Goal: Task Accomplishment & Management: Manage account settings

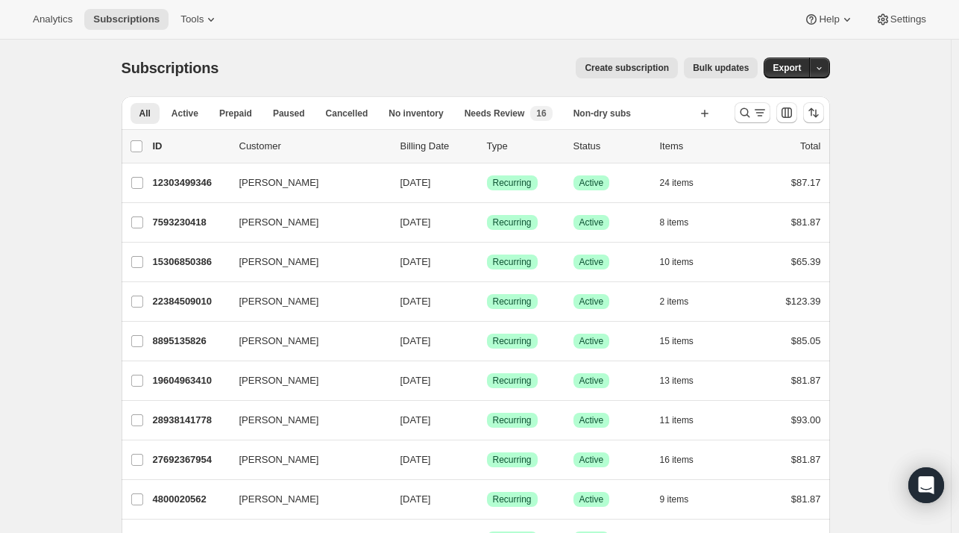
click at [746, 123] on div at bounding box center [779, 113] width 101 height 30
click at [746, 119] on button "Search and filter results" at bounding box center [753, 112] width 36 height 21
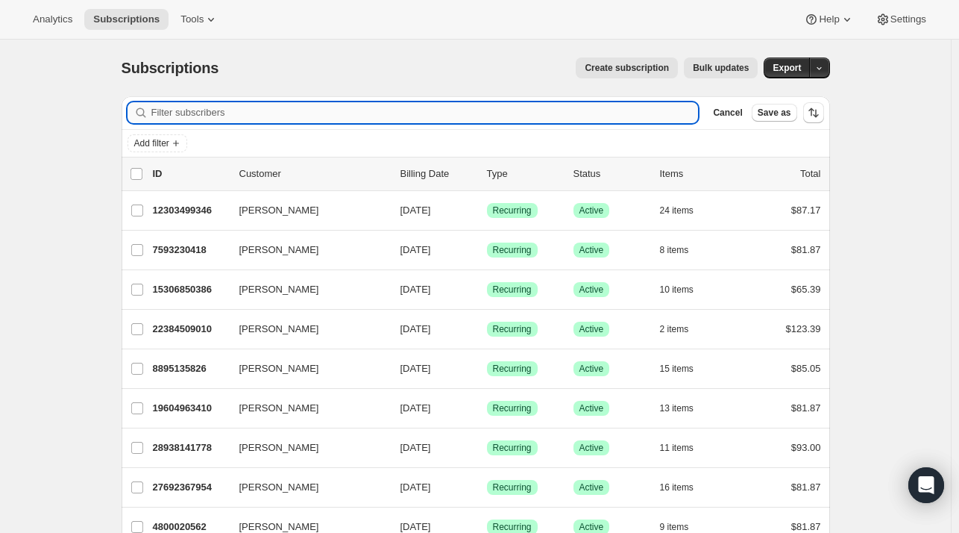
paste input "andrea.barcia@gmail.com"
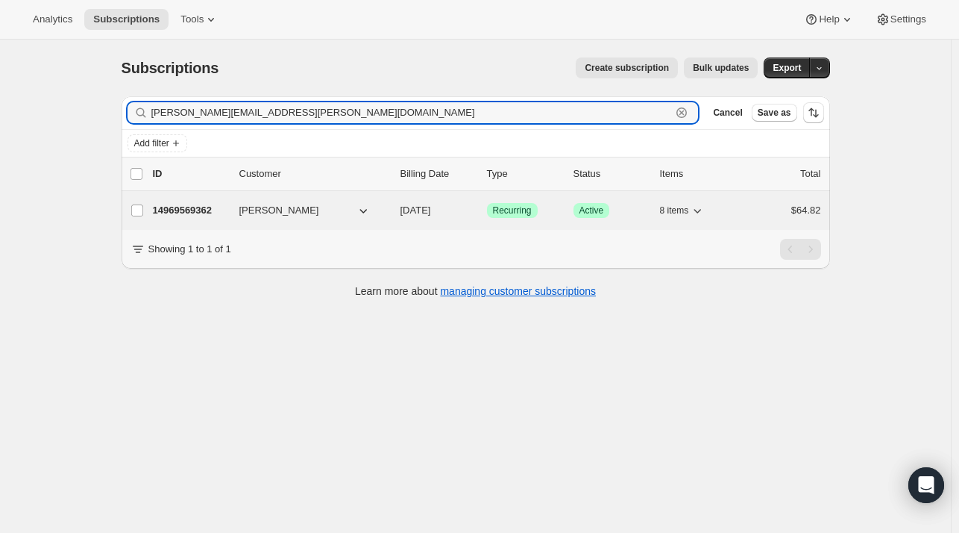
type input "andrea.barcia@gmail.com"
click at [224, 212] on p "14969569362" at bounding box center [190, 210] width 75 height 15
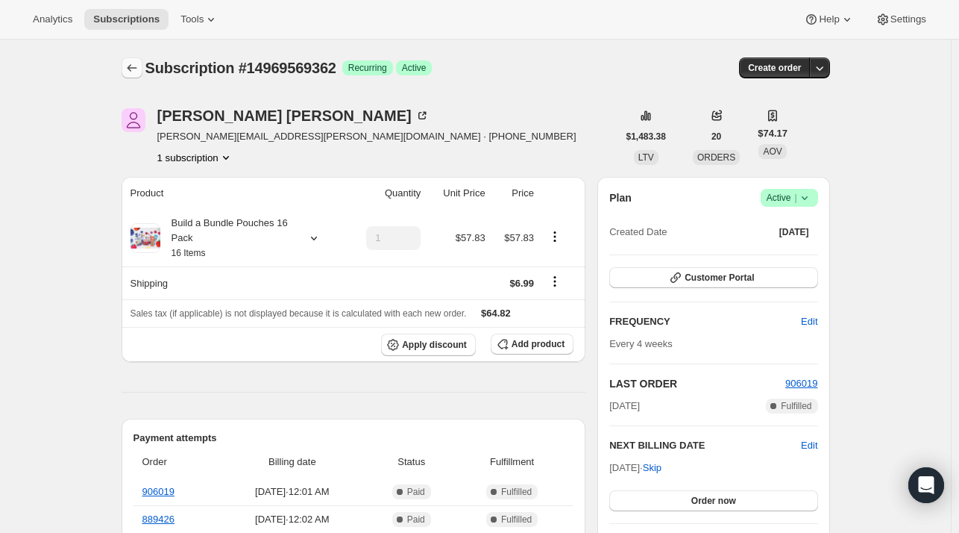
click at [130, 58] on button "Subscriptions" at bounding box center [132, 67] width 21 height 21
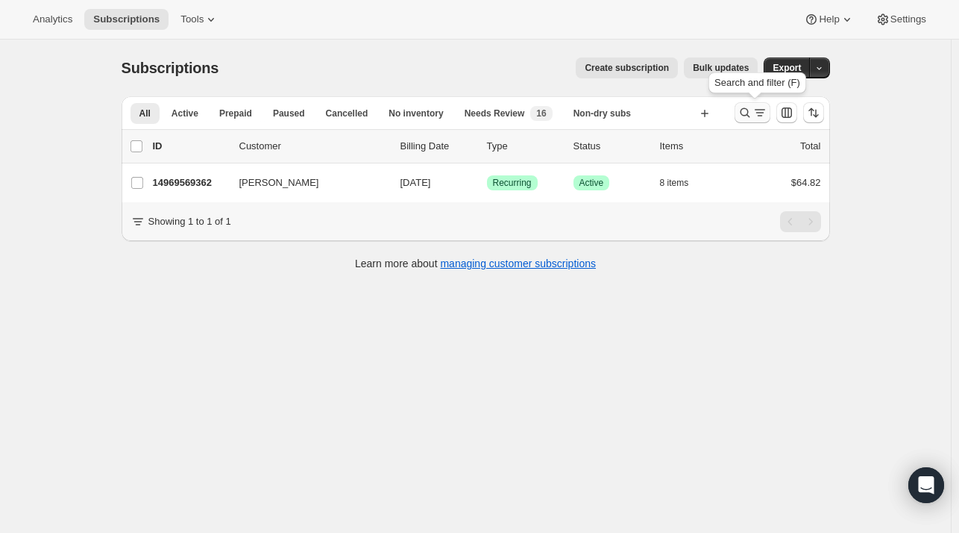
click at [743, 113] on icon "Search and filter results" at bounding box center [745, 112] width 15 height 15
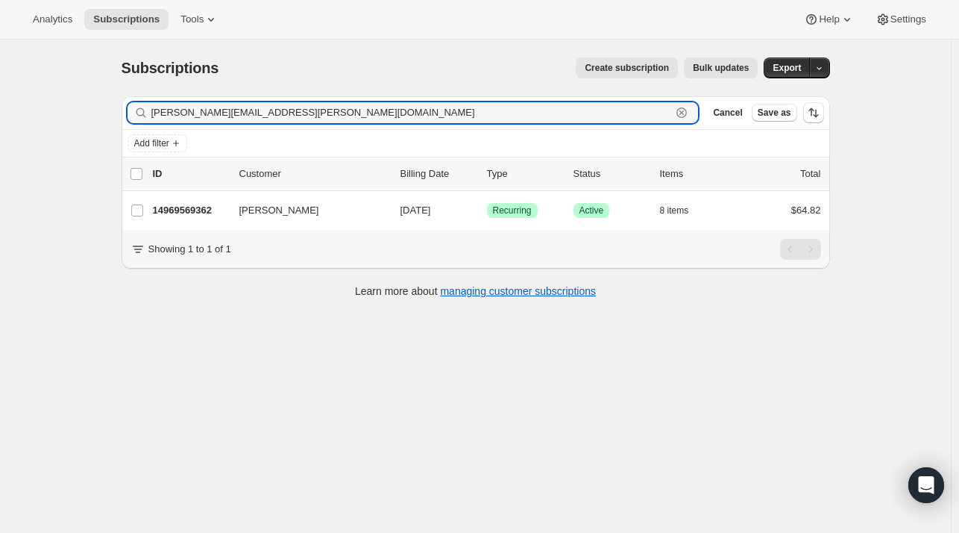
click at [686, 112] on icon "button" at bounding box center [681, 112] width 15 height 15
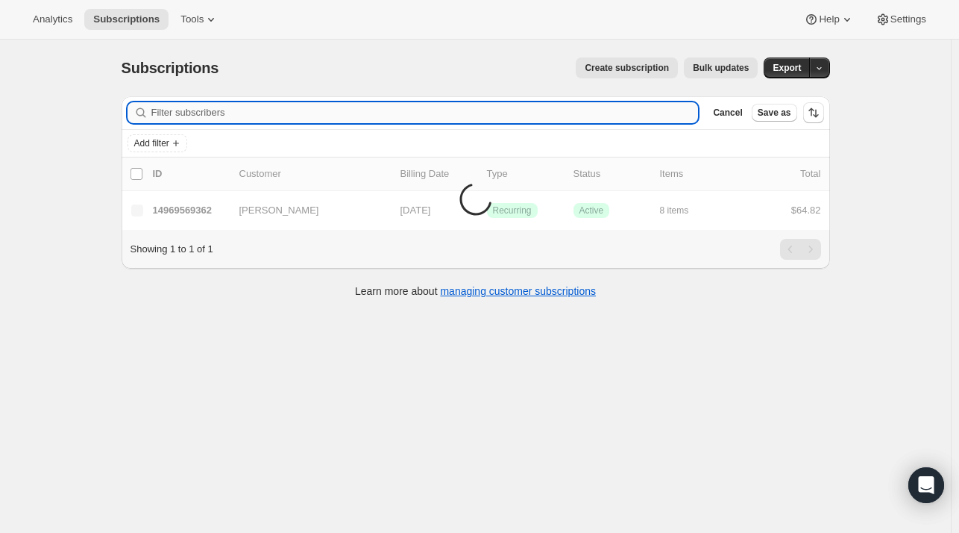
paste input "mattrobinson39@gmail.com"
type input "mattrobinson39@gmail.com"
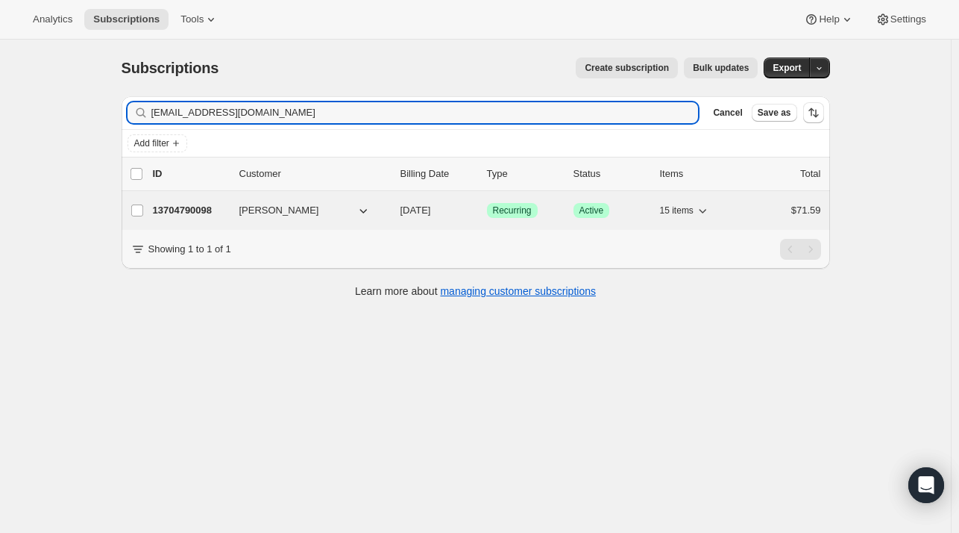
click at [248, 213] on span "Matt Robinson" at bounding box center [279, 210] width 80 height 15
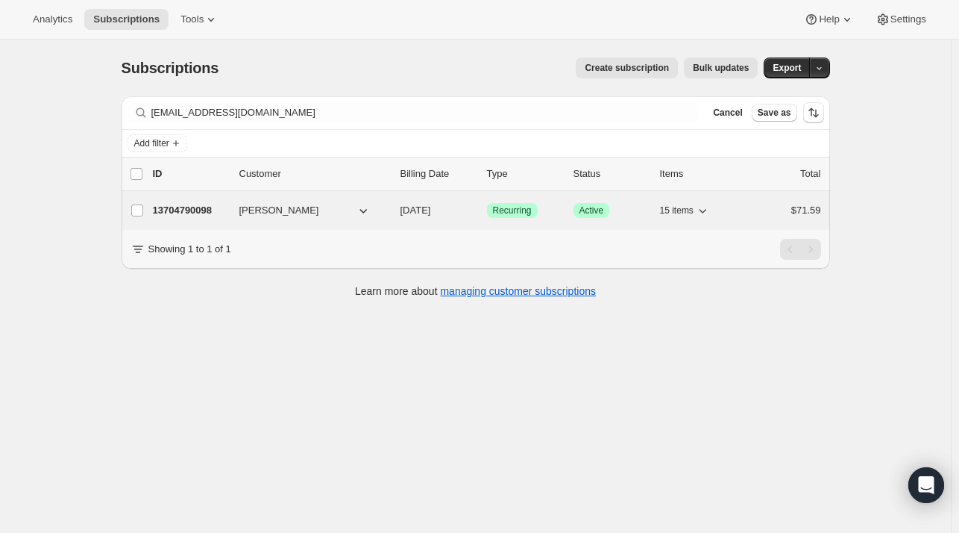
click at [248, 216] on span "Matt Robinson" at bounding box center [279, 210] width 80 height 15
click at [204, 212] on p "13704790098" at bounding box center [190, 210] width 75 height 15
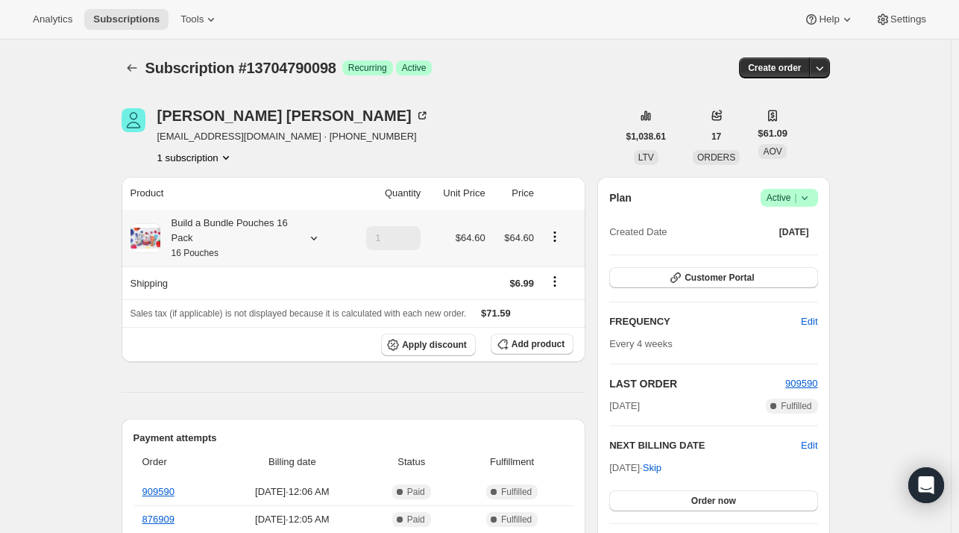
click at [316, 236] on icon at bounding box center [314, 237] width 15 height 15
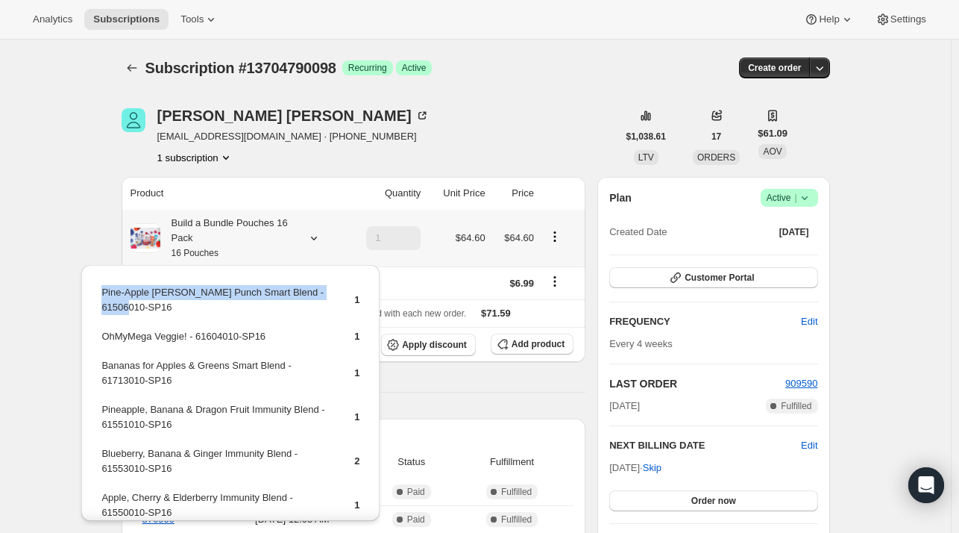
drag, startPoint x: 145, startPoint y: 303, endPoint x: 101, endPoint y: 292, distance: 44.5
click at [101, 292] on td "Pine-Apple Berry Punch Smart Blend - 61506010-SP16" at bounding box center [215, 305] width 228 height 43
copy td "Pine-Apple Berry Punch Smart Blend - 61506010-SP16"
click at [526, 343] on span "Add product" at bounding box center [538, 344] width 53 height 12
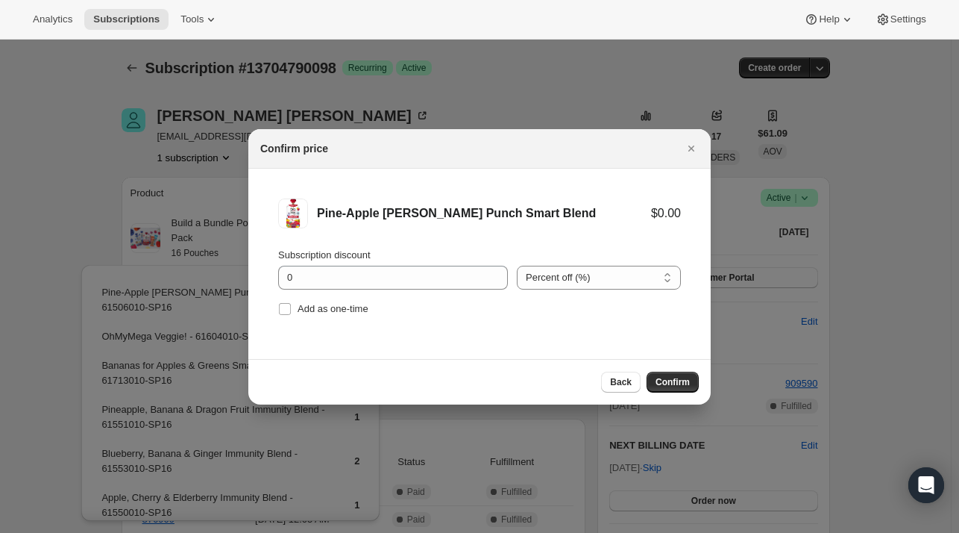
drag, startPoint x: 362, startPoint y: 307, endPoint x: 533, endPoint y: 330, distance: 172.5
click at [362, 307] on span "Add as one-time" at bounding box center [333, 308] width 71 height 11
click at [291, 307] on input "Add as one-time" at bounding box center [285, 309] width 12 height 12
checkbox input "true"
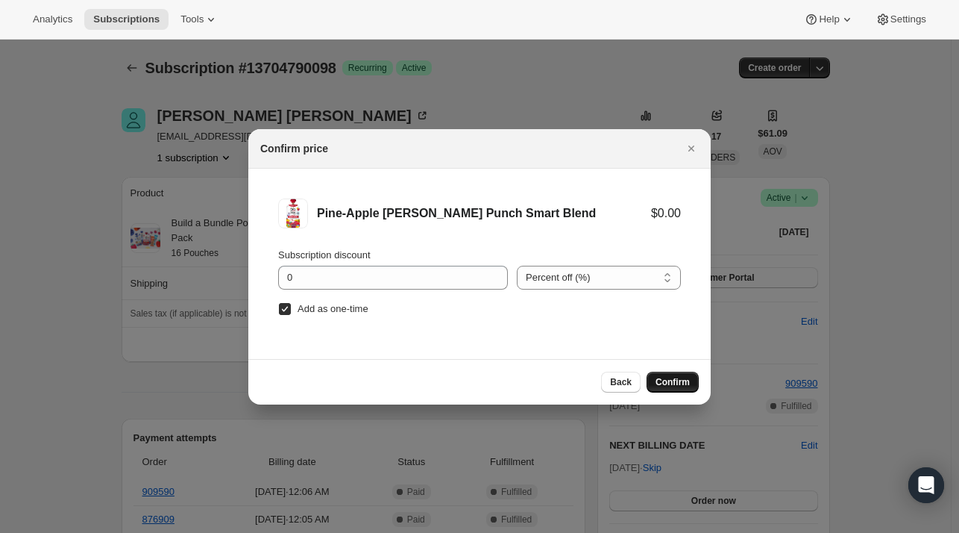
click at [665, 377] on span "Confirm" at bounding box center [673, 382] width 34 height 12
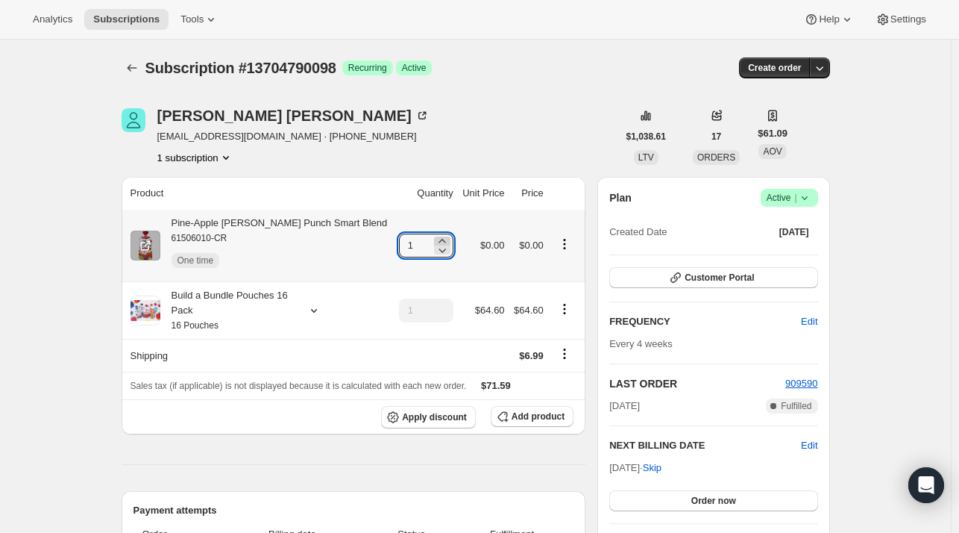
click at [435, 242] on icon at bounding box center [442, 240] width 15 height 15
type input "3"
click at [133, 63] on icon "Subscriptions" at bounding box center [132, 67] width 15 height 15
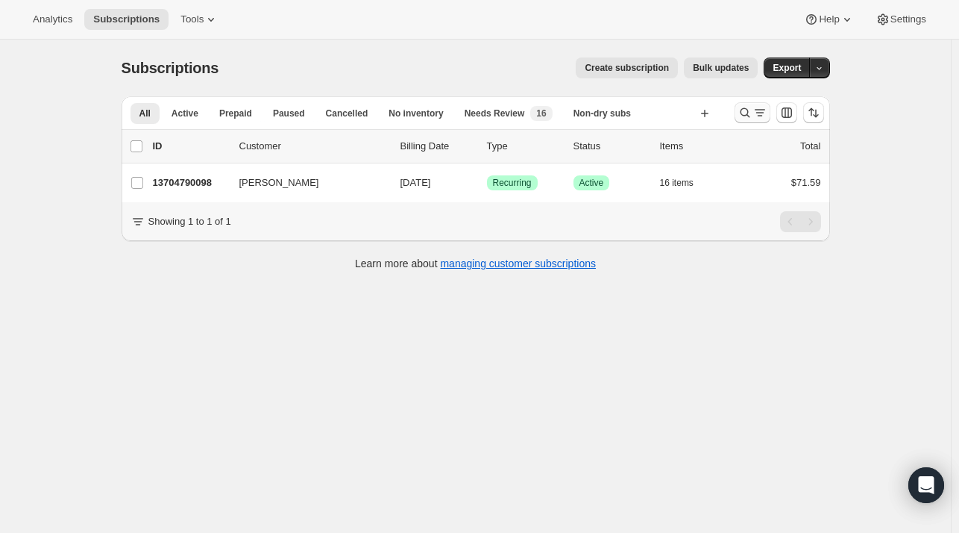
click at [759, 119] on icon "Search and filter results" at bounding box center [760, 112] width 15 height 15
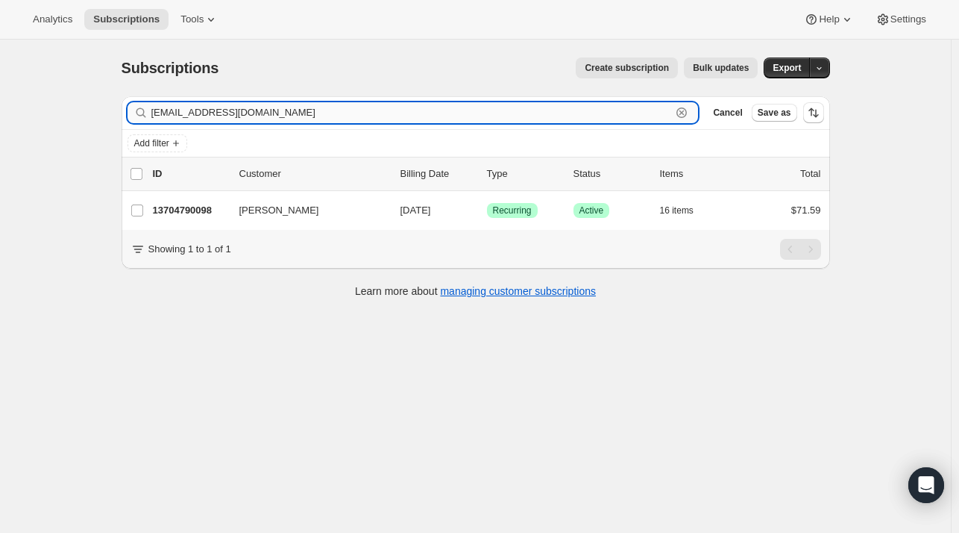
click at [689, 109] on icon "button" at bounding box center [681, 112] width 15 height 15
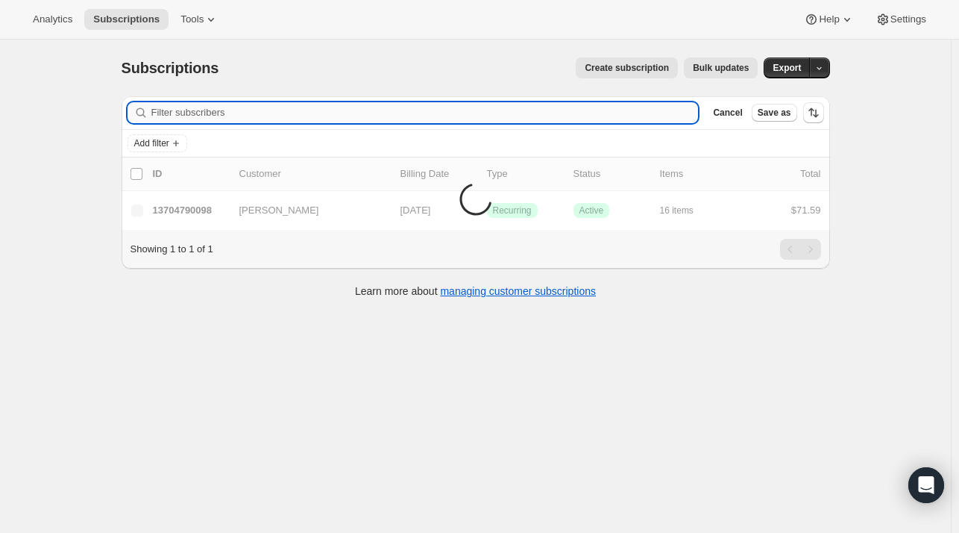
paste input "[EMAIL_ADDRESS][DOMAIN_NAME]"
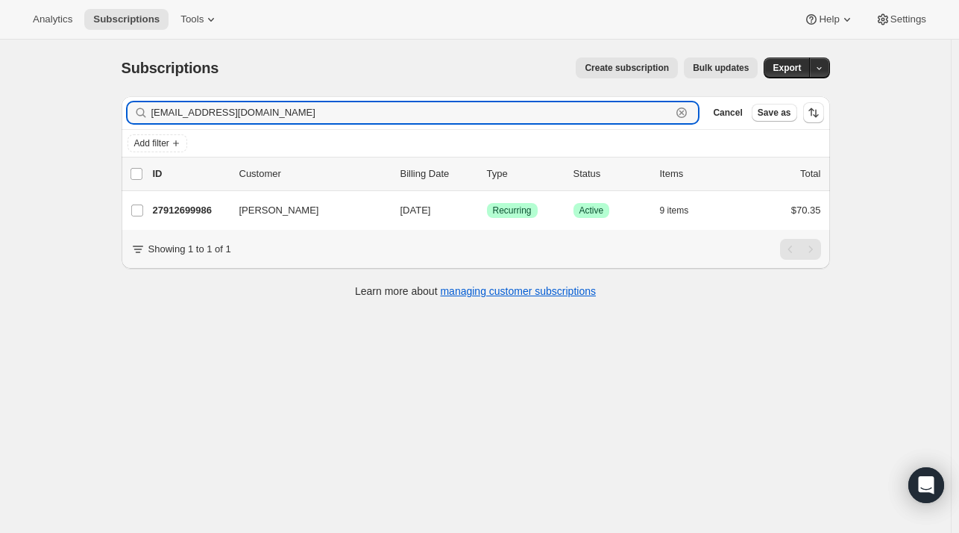
type input "[EMAIL_ADDRESS][DOMAIN_NAME]"
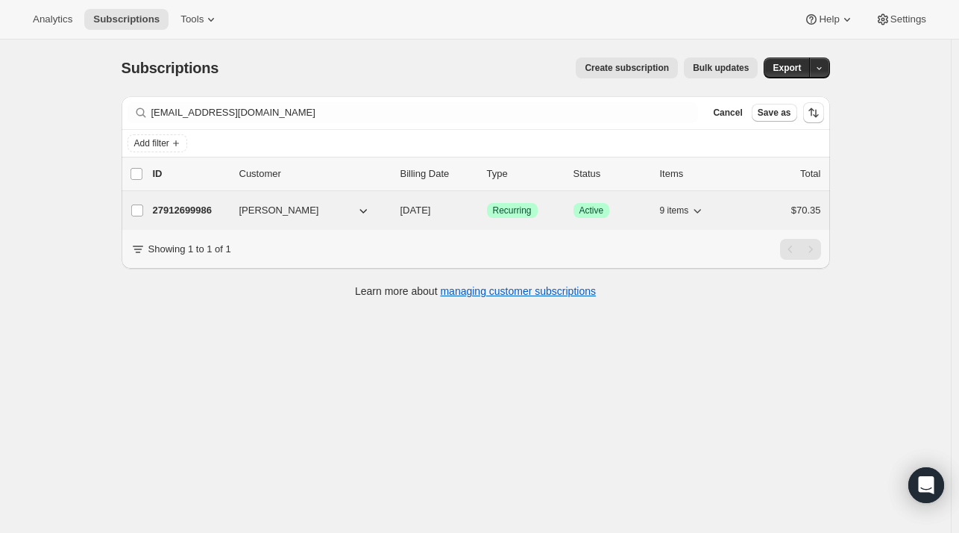
click at [254, 208] on span "Stephanie DeBone" at bounding box center [279, 210] width 80 height 15
click at [201, 218] on div "27912699986 Stephanie DeBone 10/26/2025 Success Recurring Success Active 9 item…" at bounding box center [487, 210] width 668 height 21
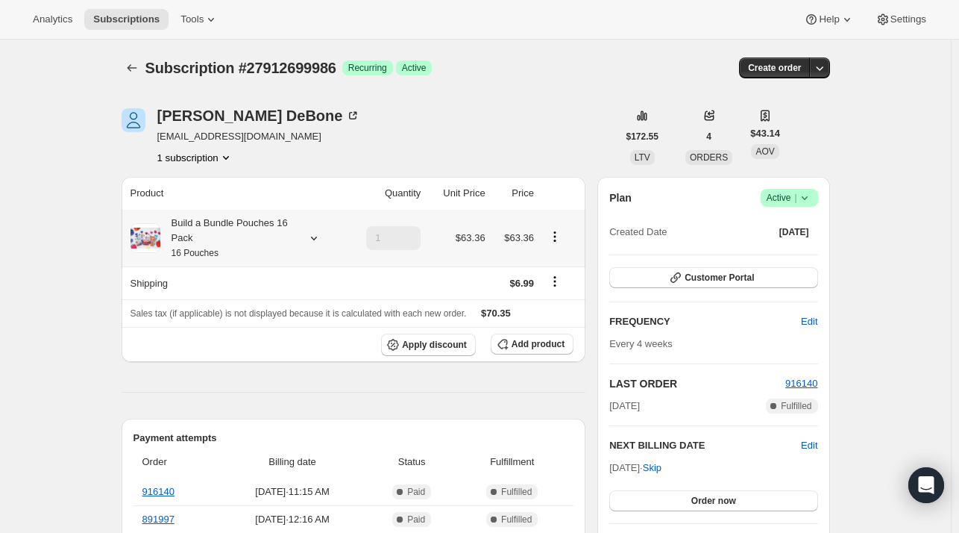
click at [316, 239] on icon at bounding box center [313, 238] width 6 height 4
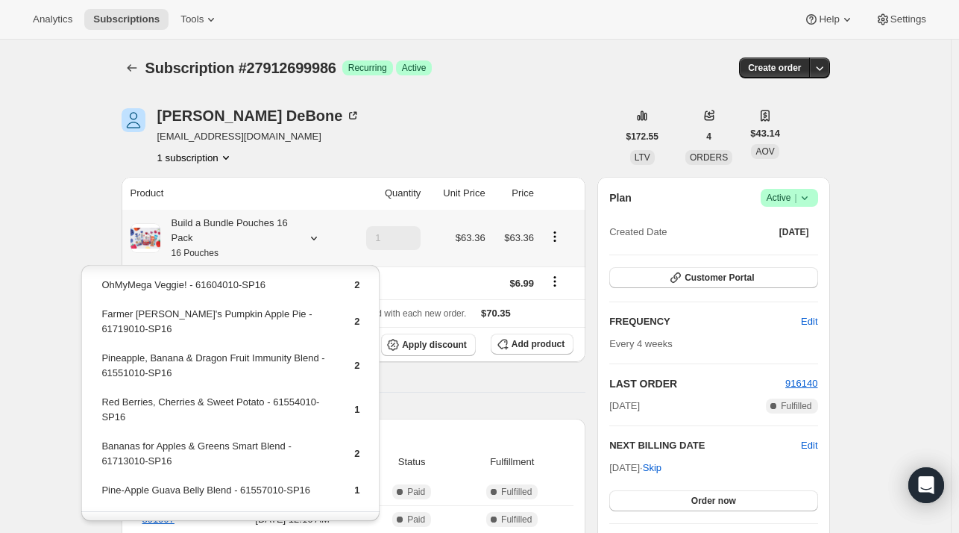
scroll to position [128, 0]
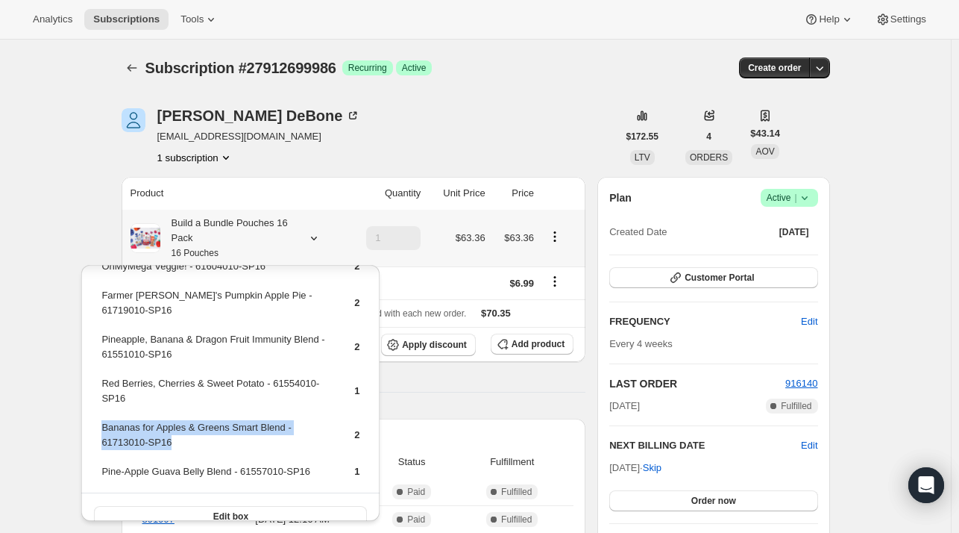
drag, startPoint x: 171, startPoint y: 421, endPoint x: 101, endPoint y: 415, distance: 70.4
click at [101, 419] on td "Bananas for Apples & Greens Smart Blend - 61713010-SP16" at bounding box center [215, 440] width 228 height 43
copy td "Bananas for Apples & Greens Smart Blend - 61713010-SP16"
click at [555, 345] on span "Add product" at bounding box center [538, 344] width 53 height 12
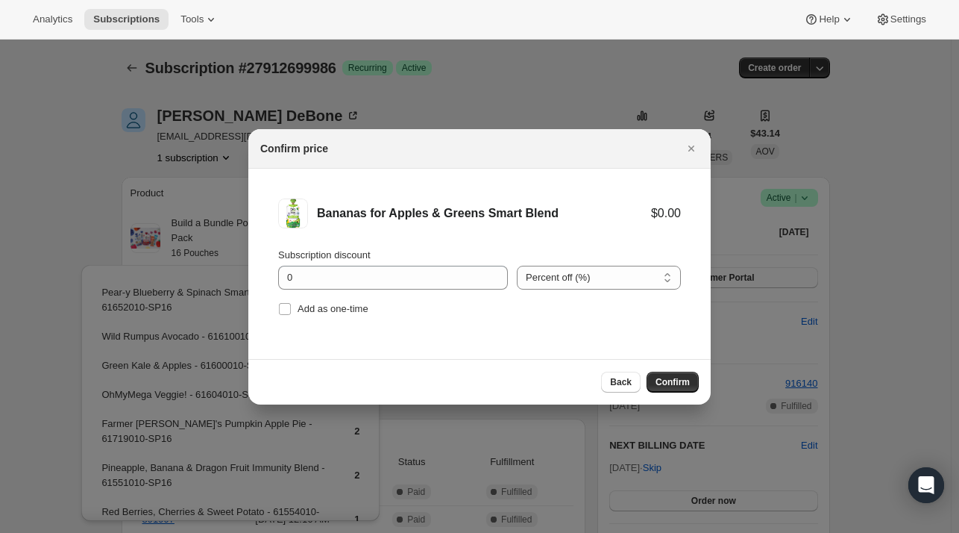
drag, startPoint x: 330, startPoint y: 314, endPoint x: 336, endPoint y: 323, distance: 10.8
click at [329, 314] on span "Add as one-time" at bounding box center [333, 308] width 71 height 15
click at [291, 314] on input "Add as one-time" at bounding box center [285, 309] width 12 height 12
checkbox input "true"
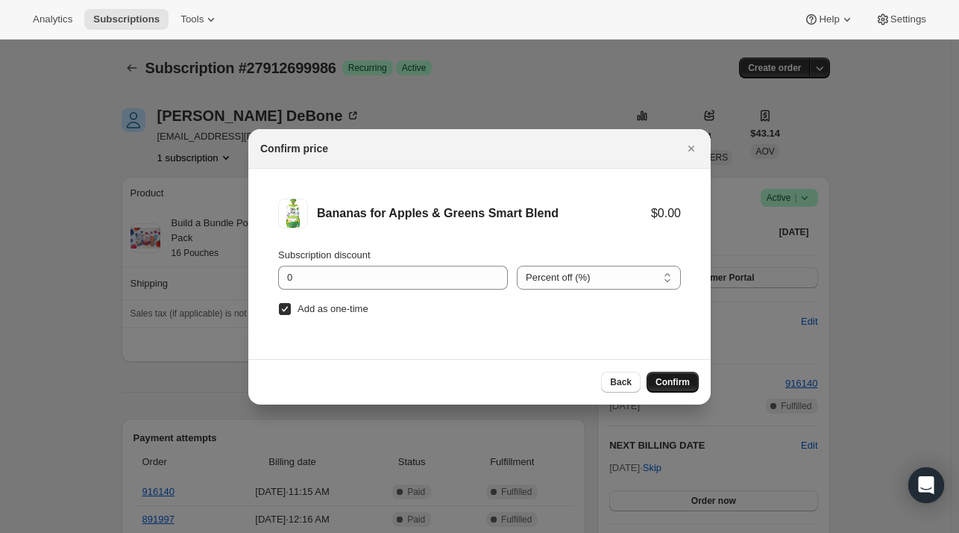
click at [673, 372] on button "Confirm" at bounding box center [673, 381] width 52 height 21
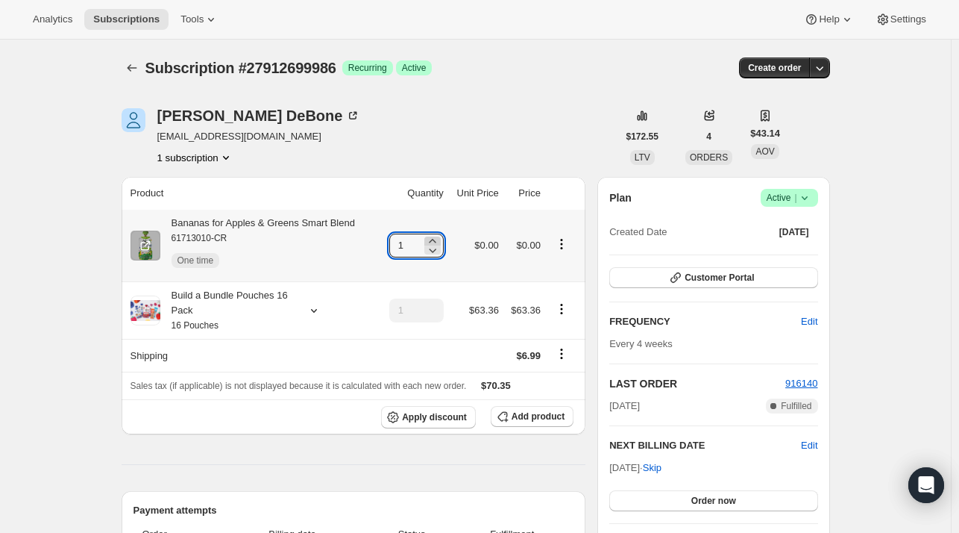
click at [438, 239] on icon at bounding box center [432, 240] width 15 height 15
type input "3"
